Goal: Transaction & Acquisition: Subscribe to service/newsletter

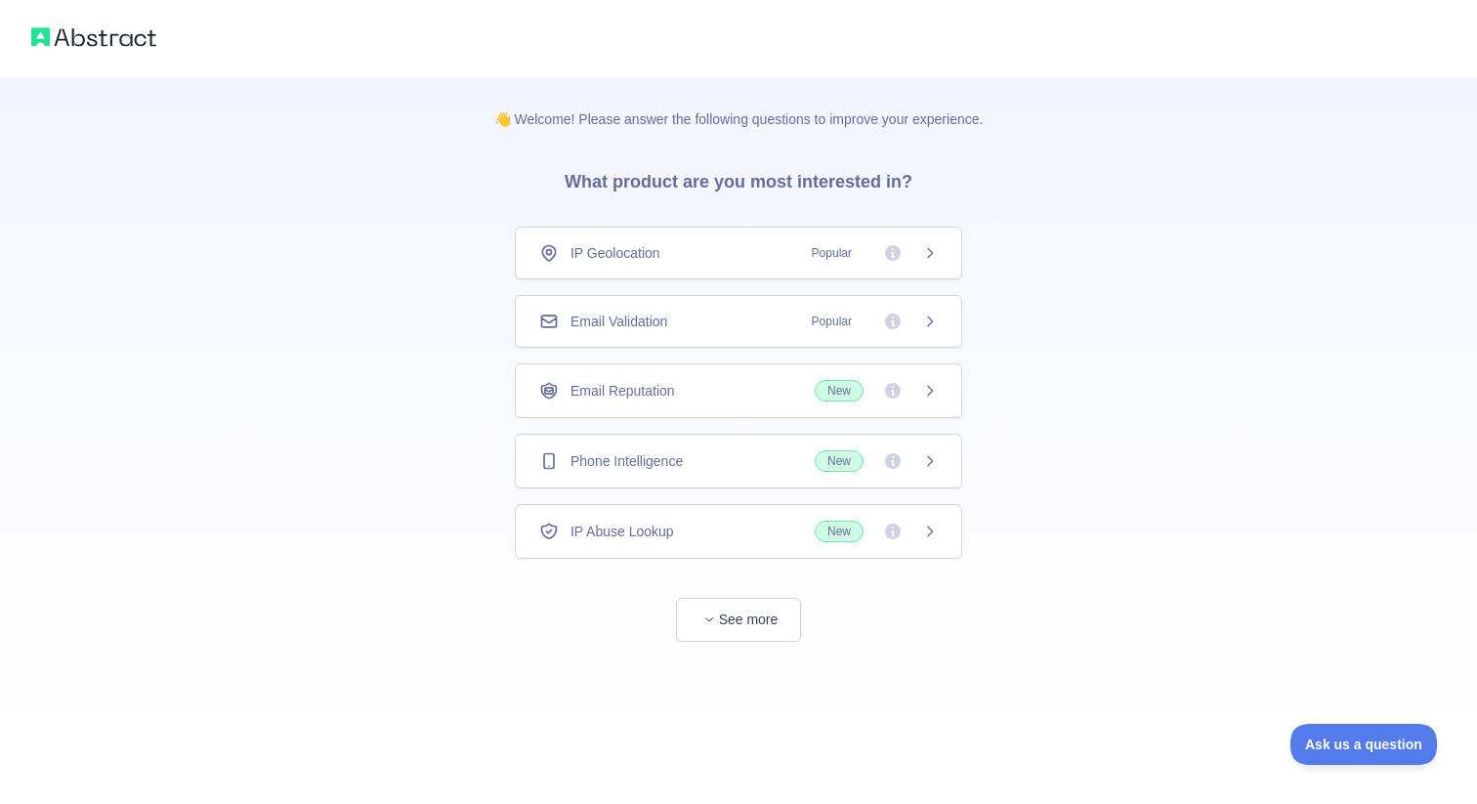
click at [763, 329] on div "Email Validation Popular" at bounding box center [738, 322] width 399 height 20
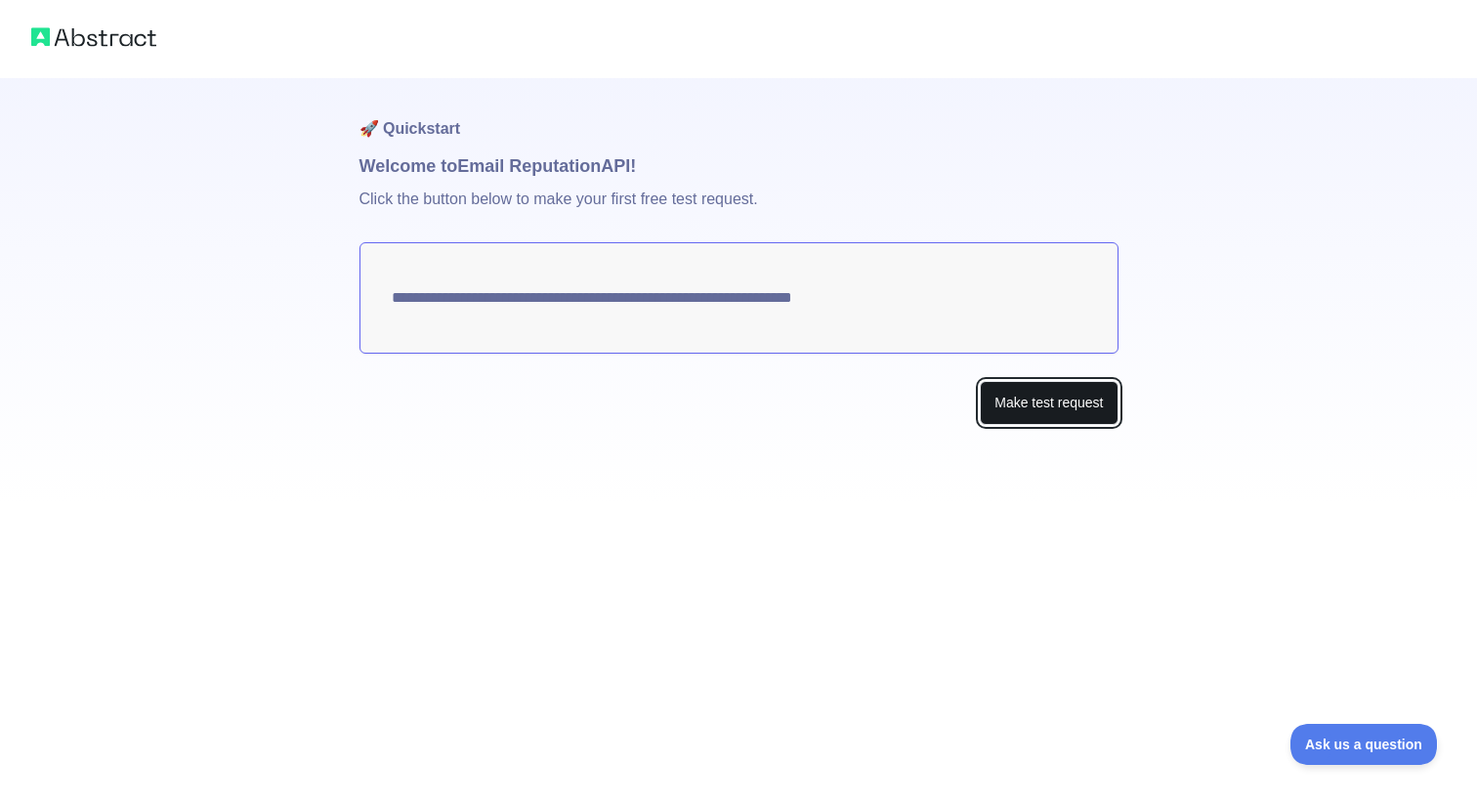
click at [1053, 414] on button "Make test request" at bounding box center [1049, 403] width 138 height 44
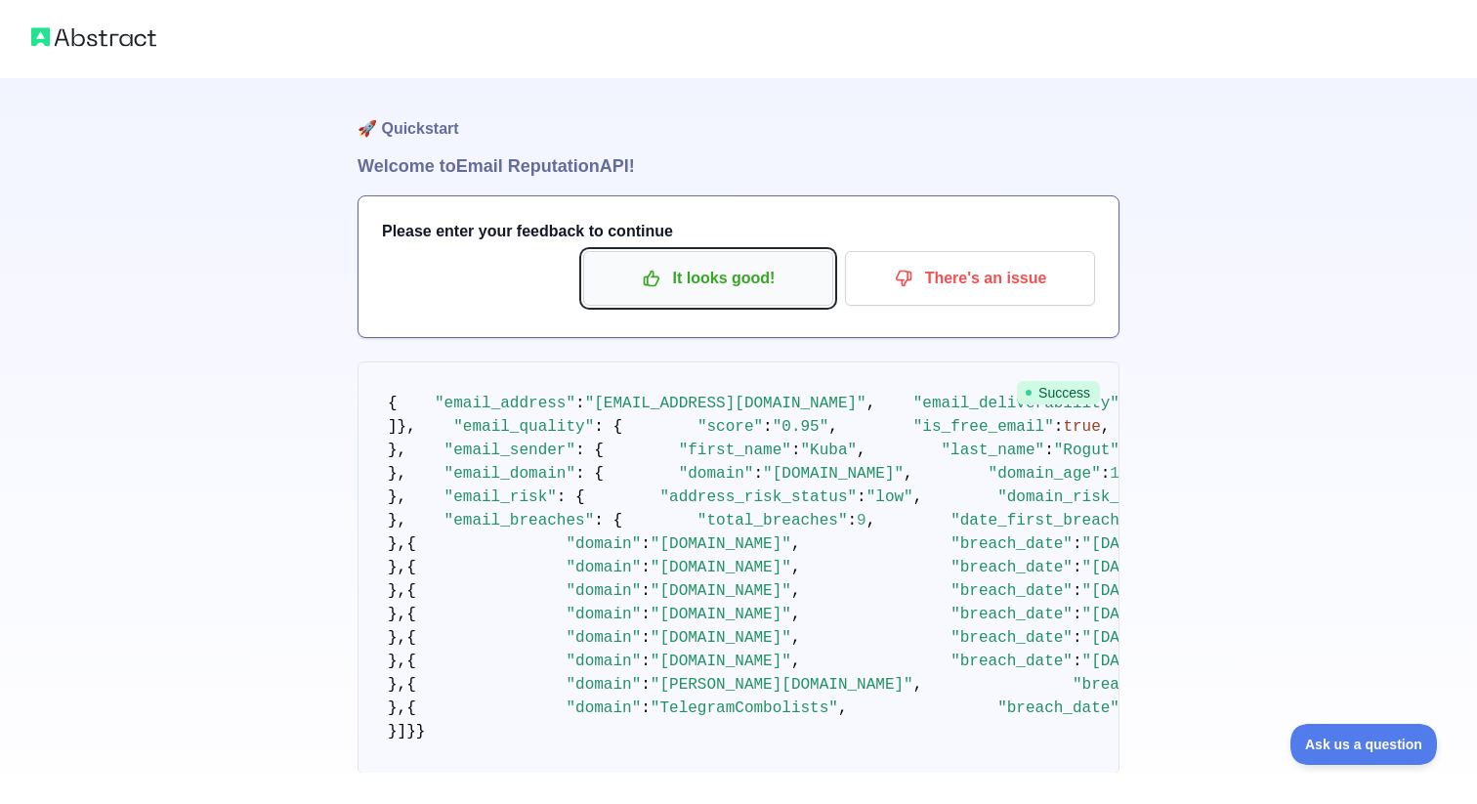
click at [683, 298] on button "It looks good!" at bounding box center [708, 278] width 250 height 55
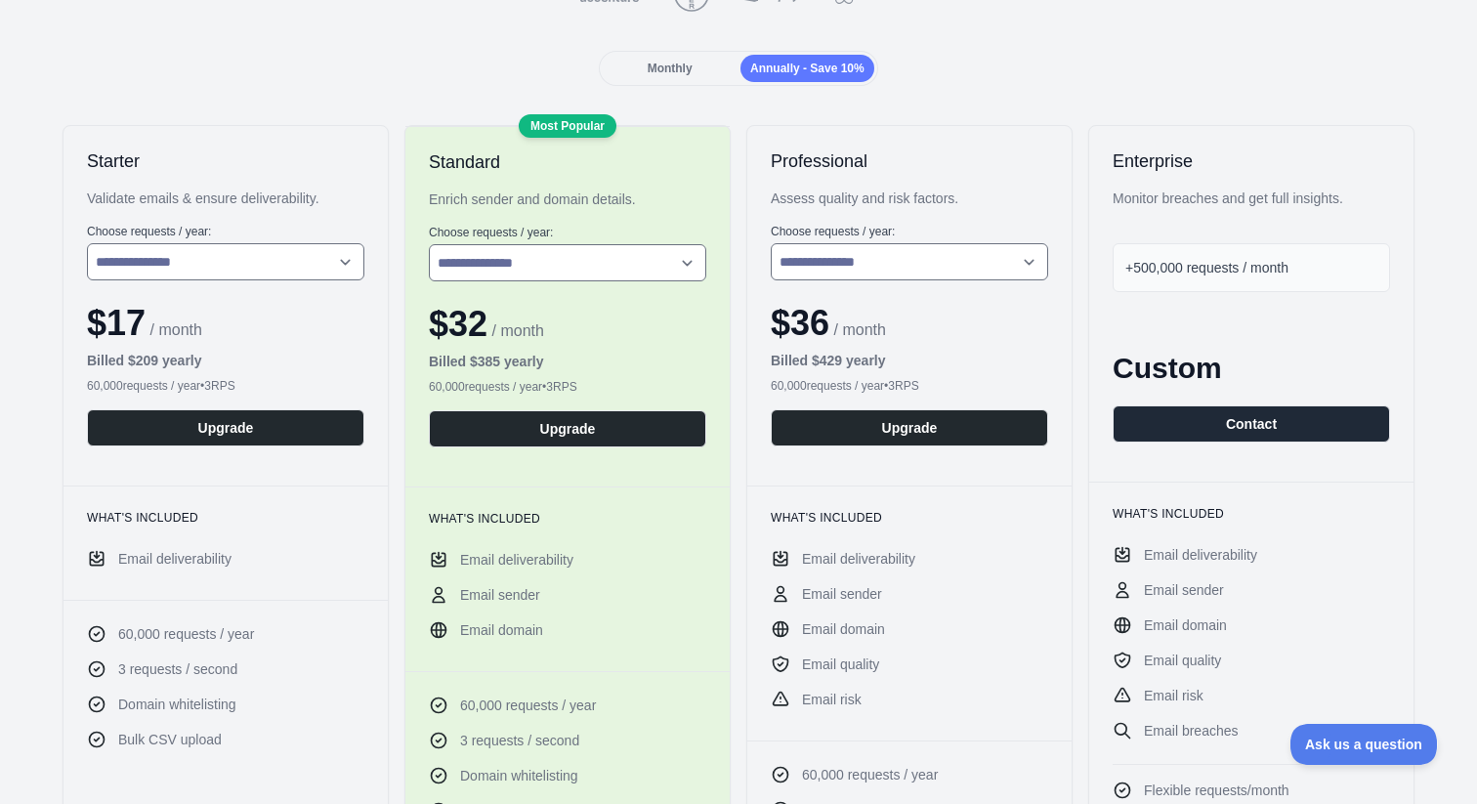
scroll to position [239, 0]
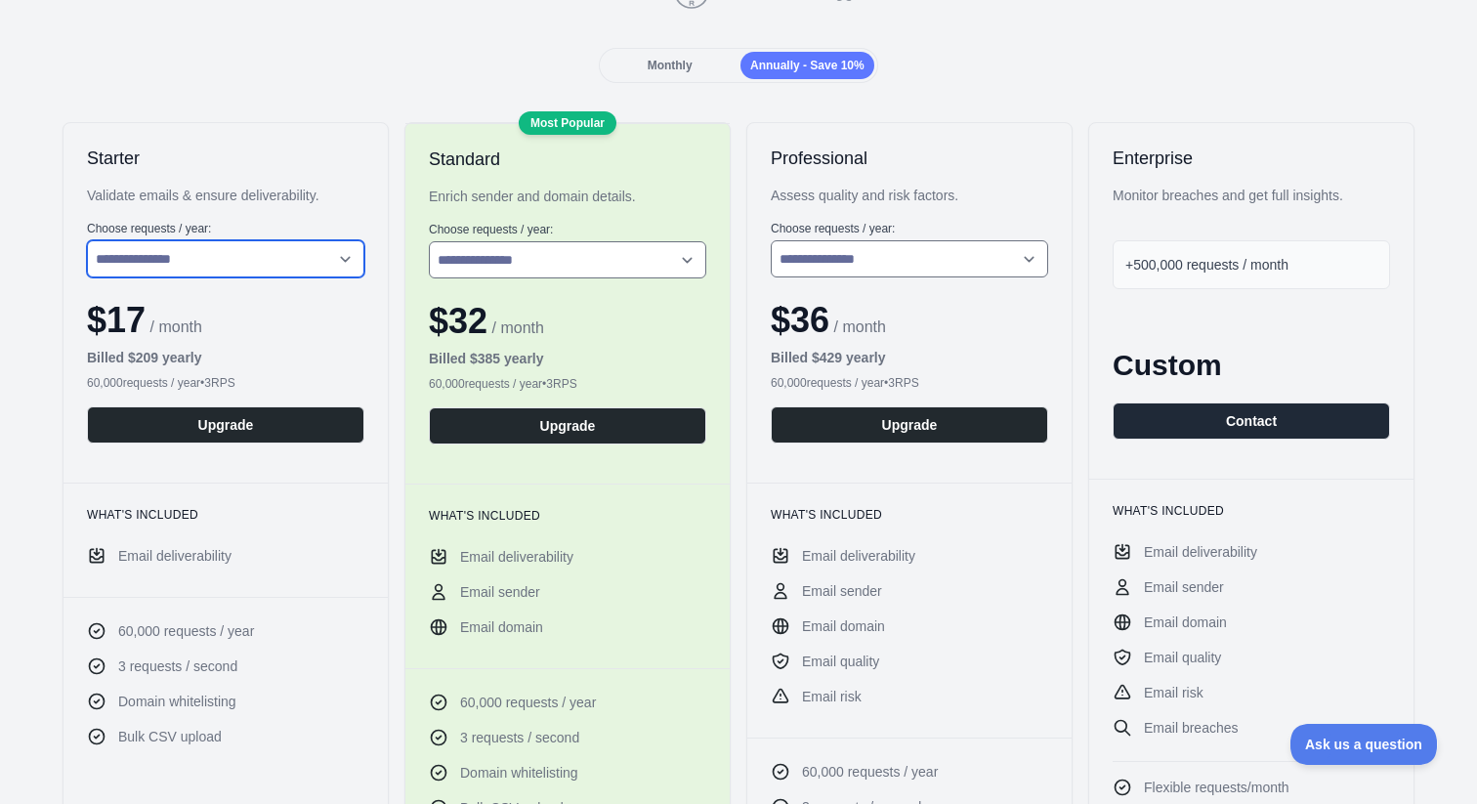
click at [293, 252] on select "**********" at bounding box center [225, 258] width 277 height 37
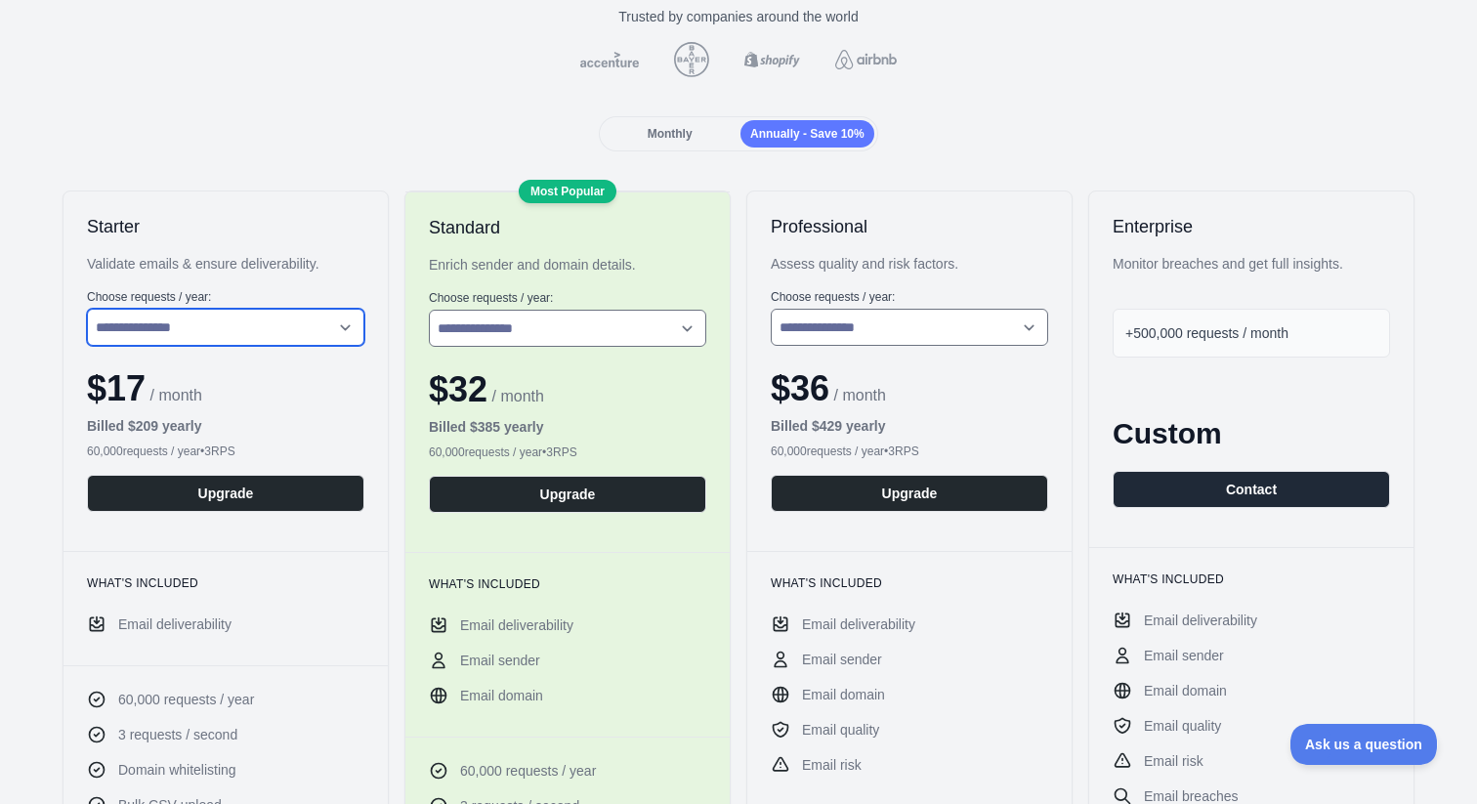
scroll to position [0, 0]
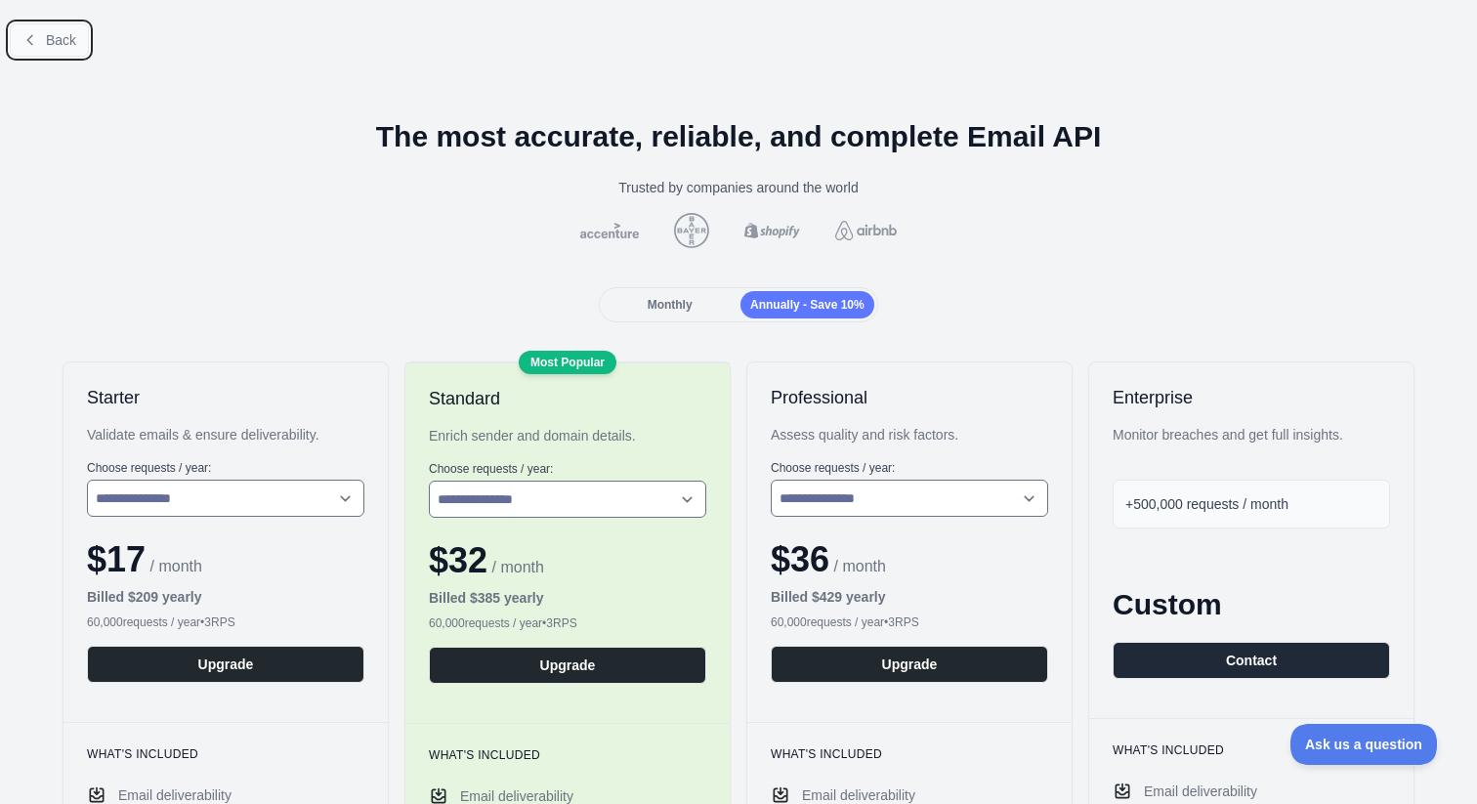
click at [59, 33] on span "Back" at bounding box center [61, 40] width 30 height 16
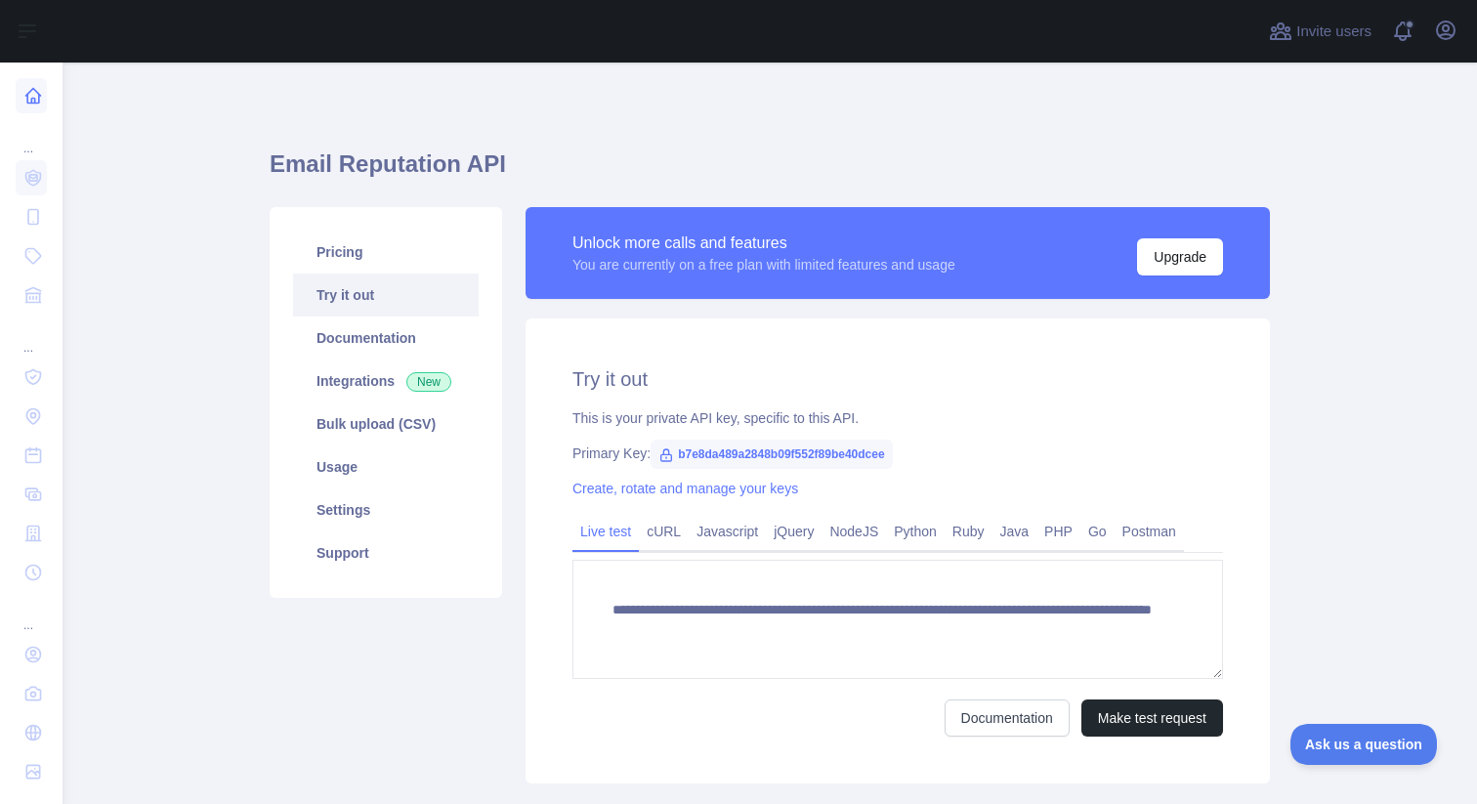
click at [27, 97] on icon at bounding box center [33, 96] width 15 height 15
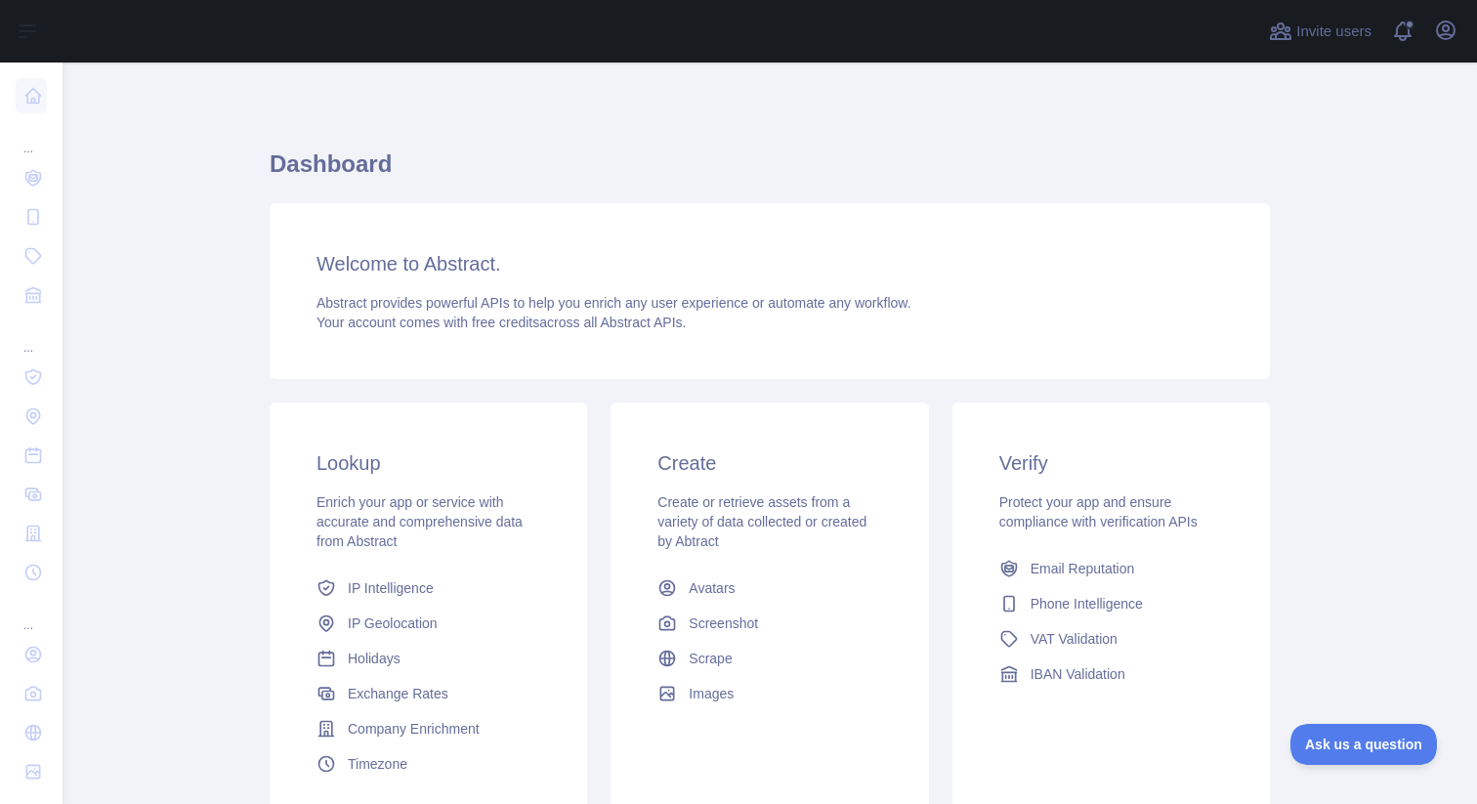
click at [22, 148] on div "..." at bounding box center [31, 136] width 31 height 39
